Goal: Task Accomplishment & Management: Manage account settings

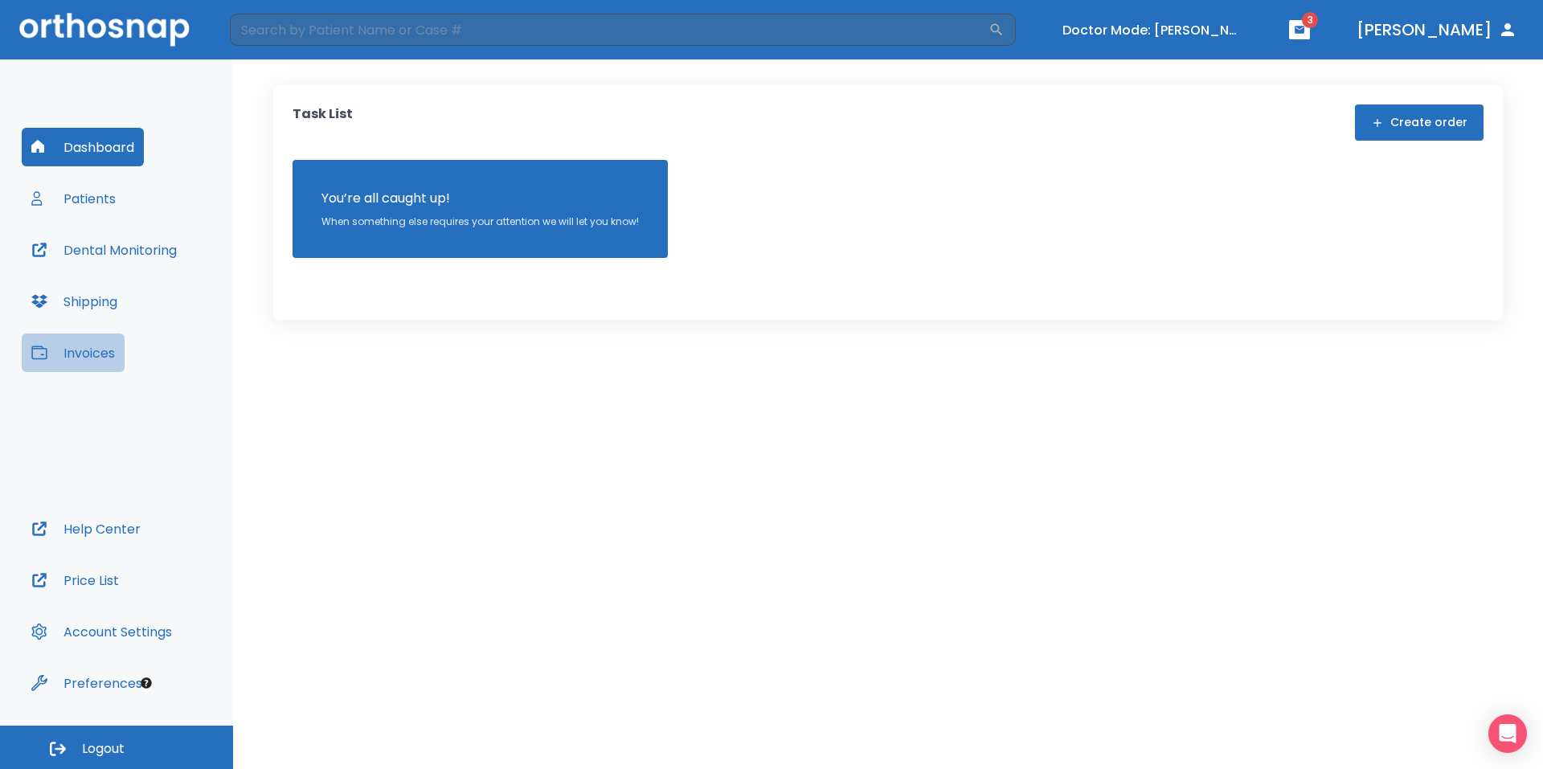
click at [108, 341] on button "Invoices" at bounding box center [73, 352] width 103 height 39
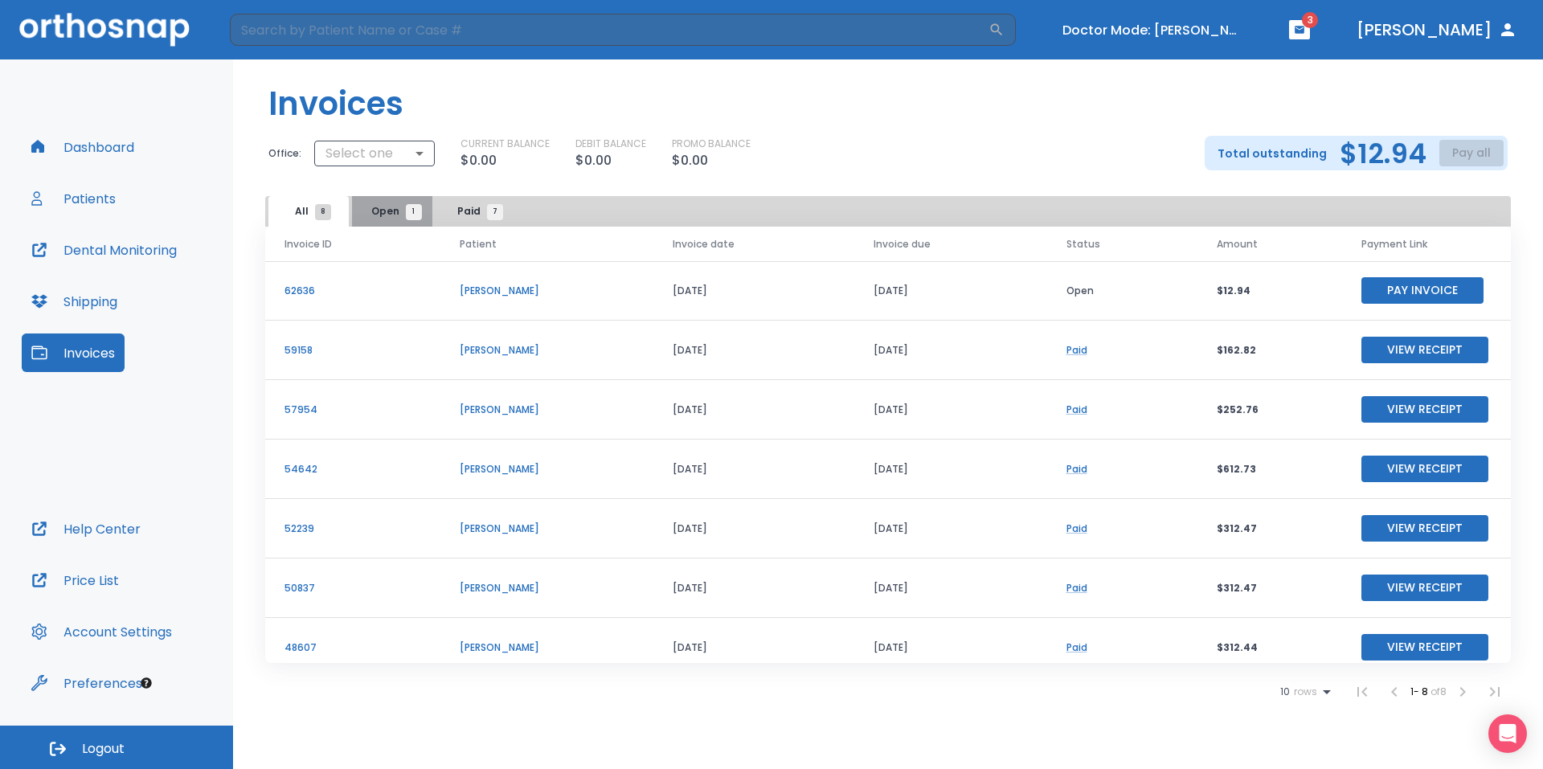
click at [378, 202] on button "Open 1" at bounding box center [392, 211] width 80 height 31
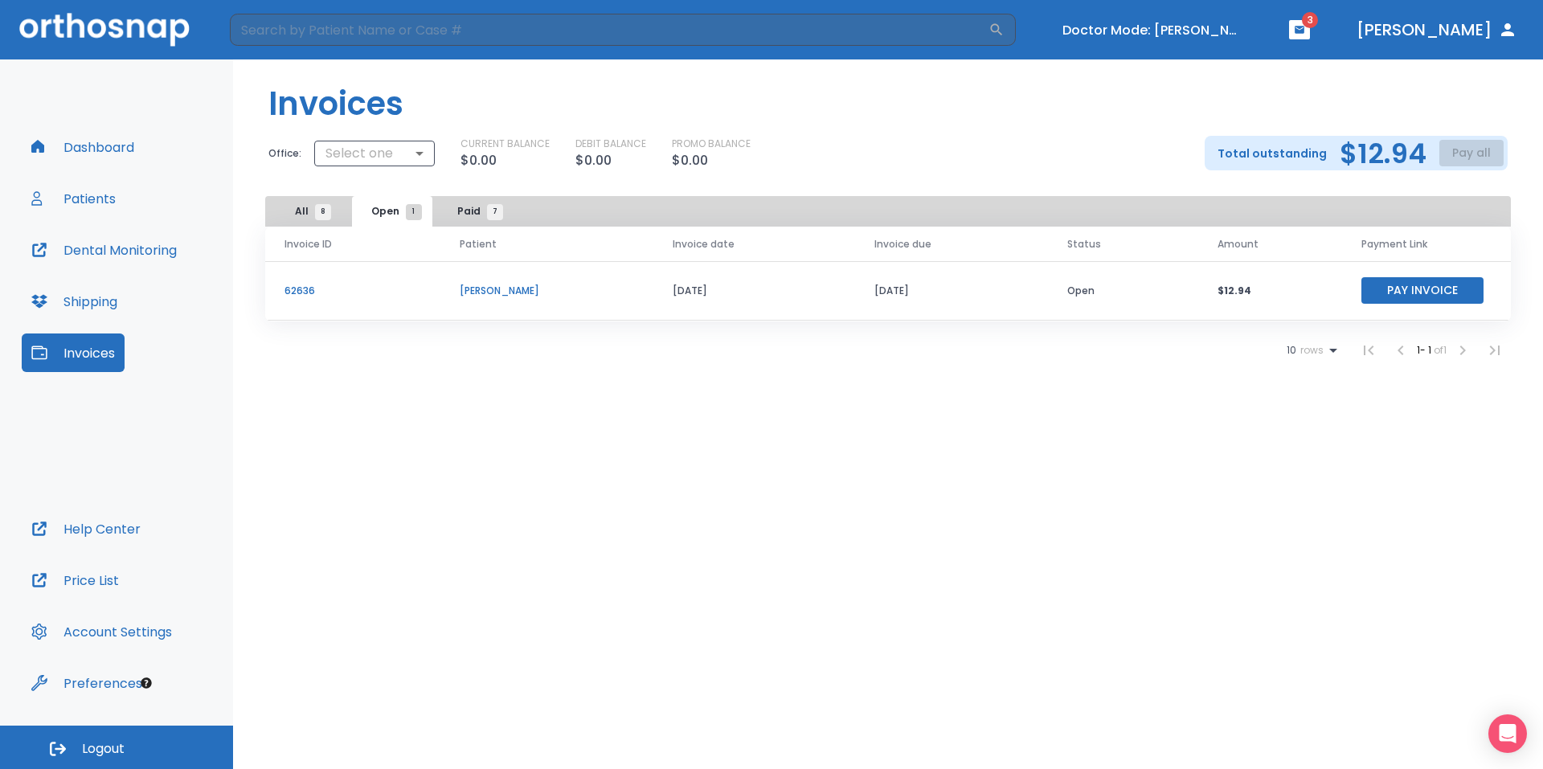
click at [301, 205] on span "All 8" at bounding box center [309, 211] width 28 height 14
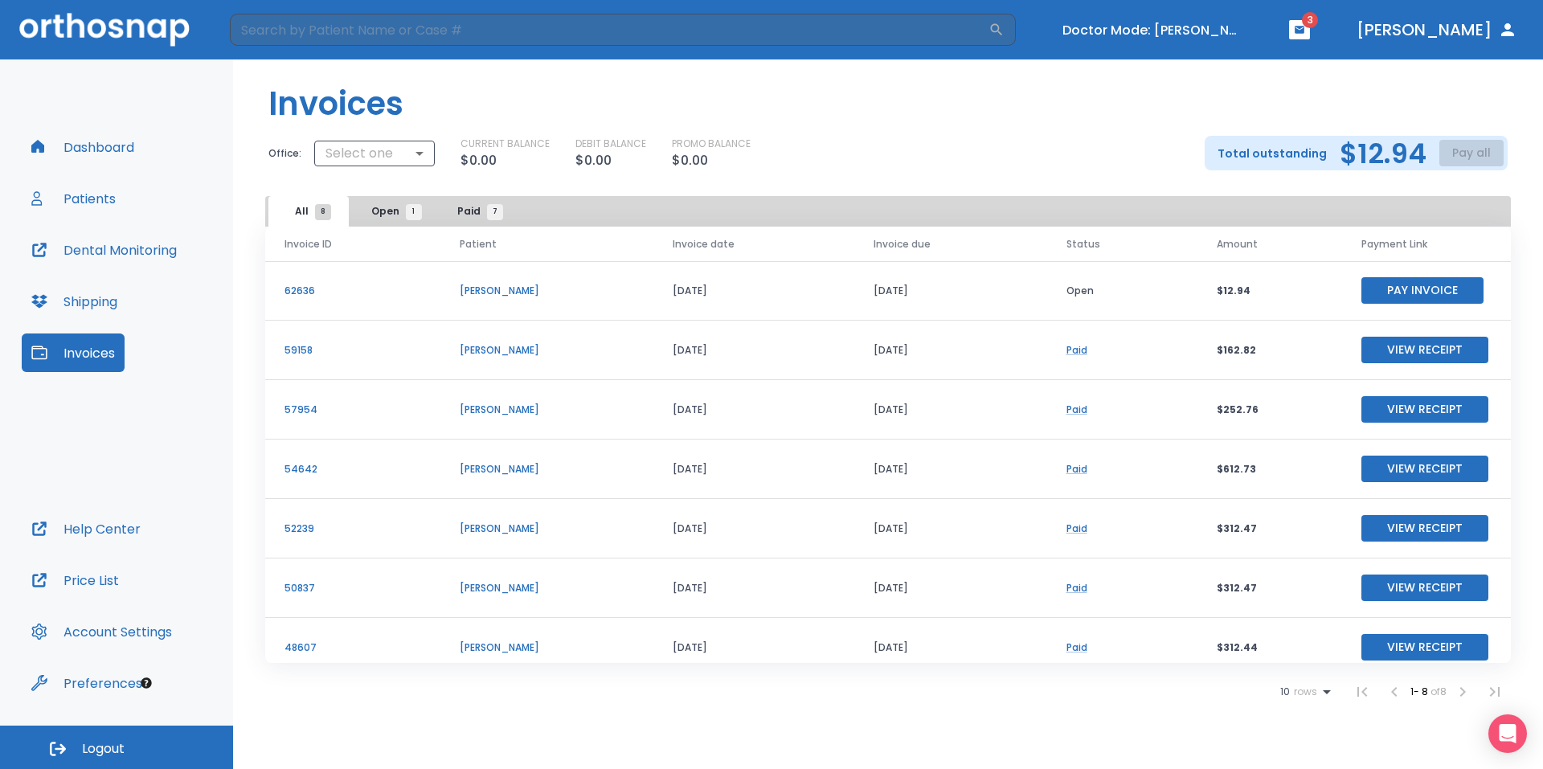
click at [493, 201] on button "Paid 7" at bounding box center [475, 211] width 80 height 31
click at [406, 216] on span "1" at bounding box center [414, 212] width 16 height 16
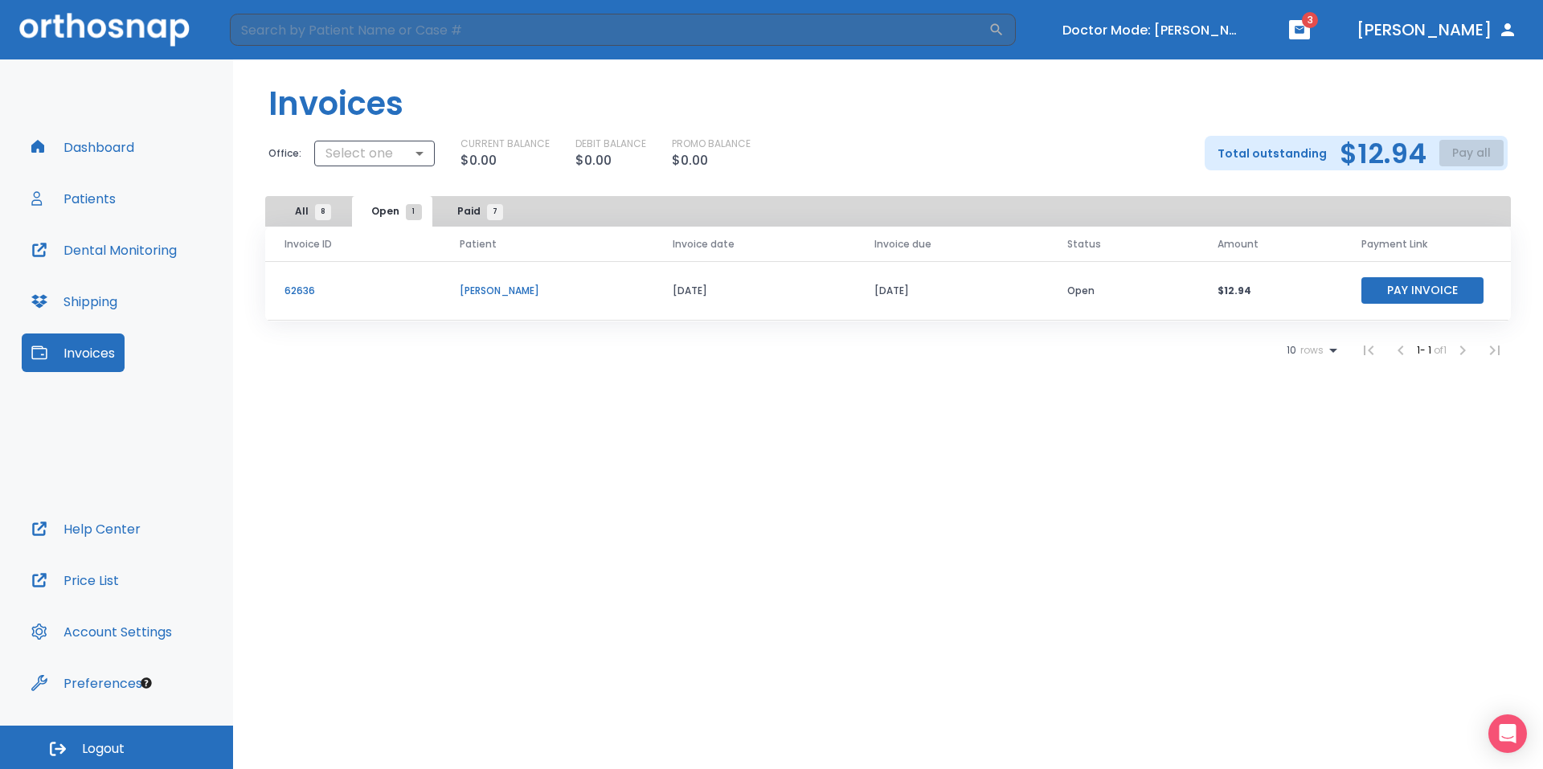
click at [305, 206] on span "All 8" at bounding box center [309, 211] width 28 height 14
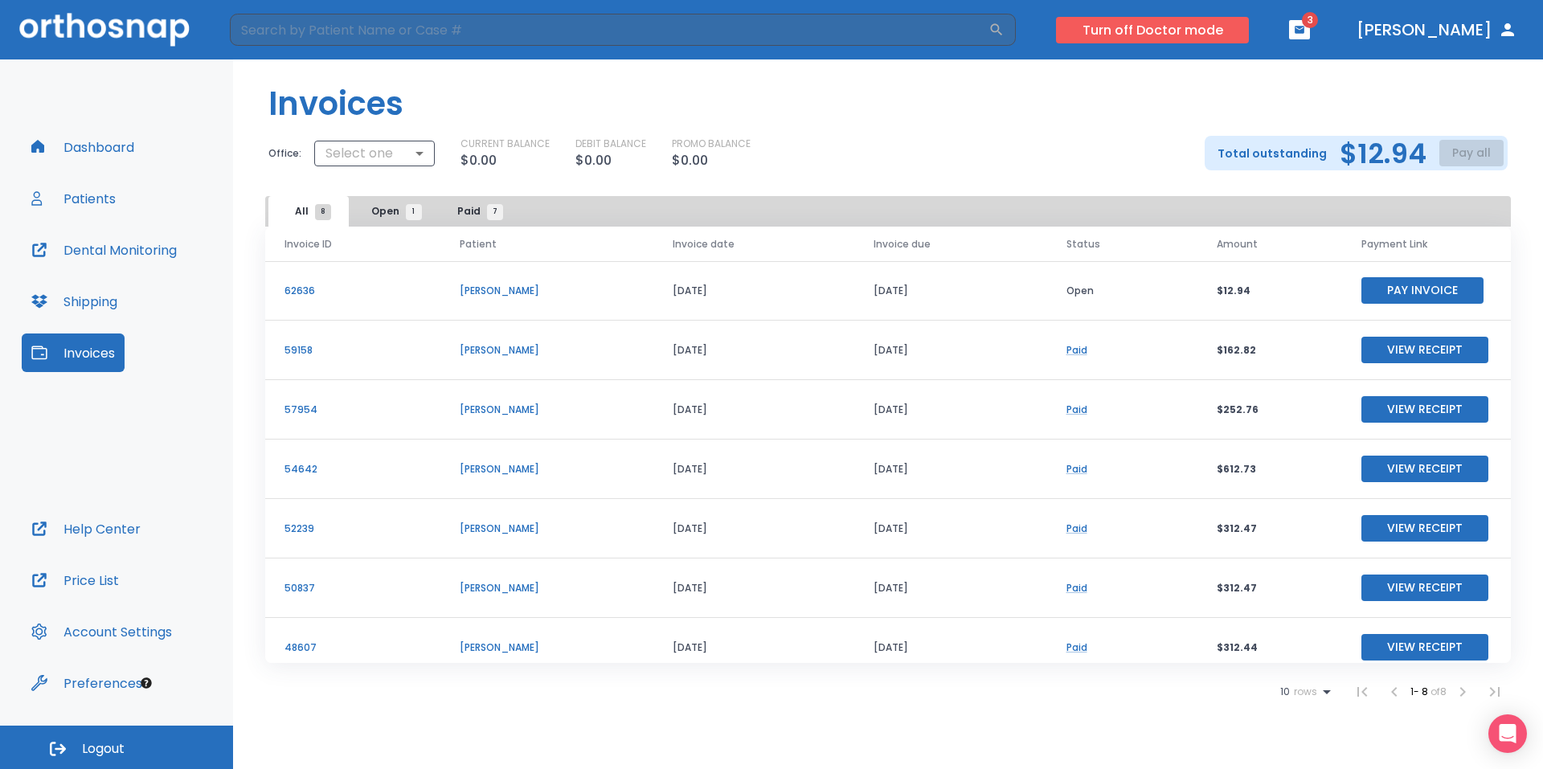
click at [1223, 31] on button "Turn off Doctor mode" at bounding box center [1152, 30] width 193 height 27
